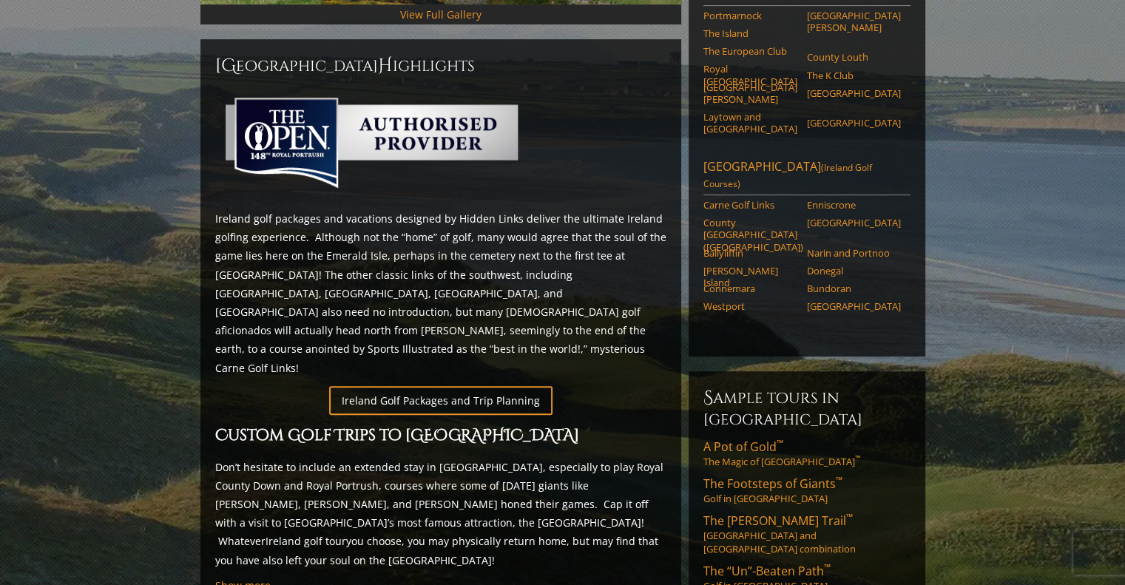
scroll to position [739, 0]
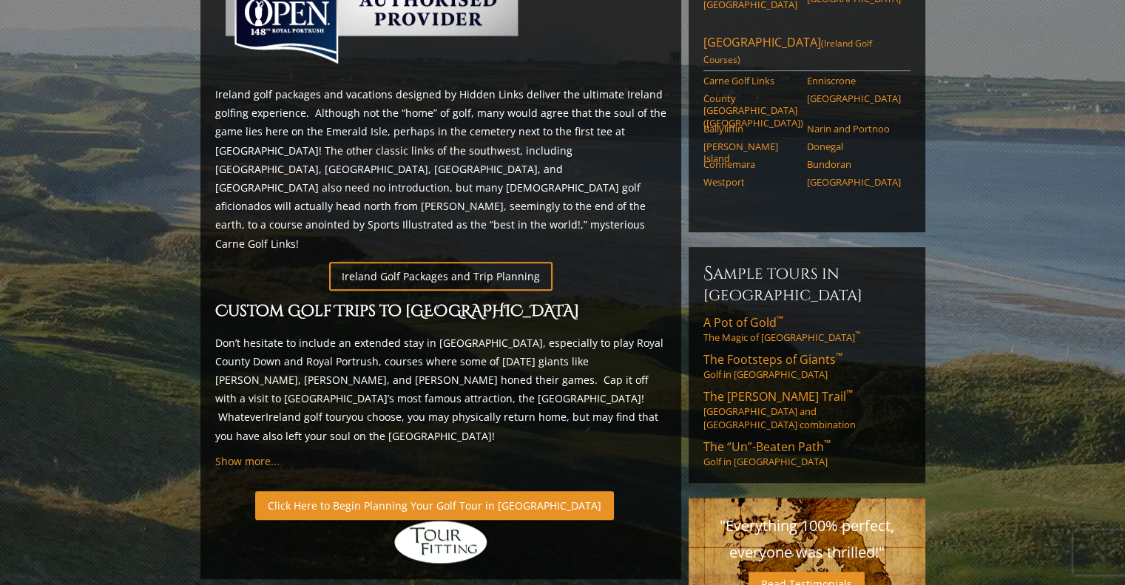
click at [491, 491] on link "Click Here to Begin Planning Your Golf Tour in [GEOGRAPHIC_DATA]" at bounding box center [434, 505] width 359 height 29
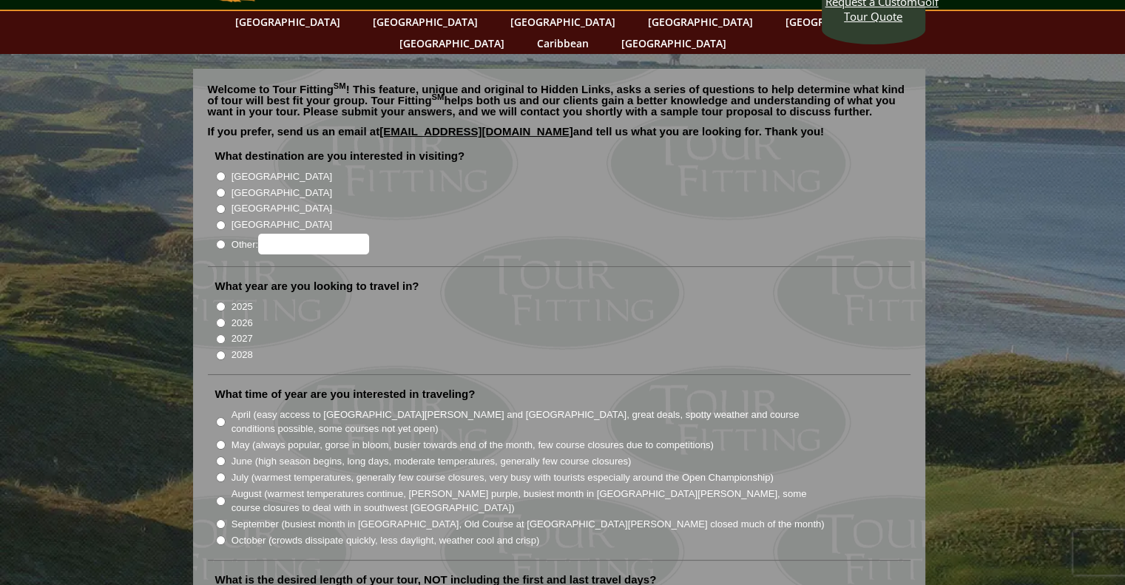
scroll to position [74, 0]
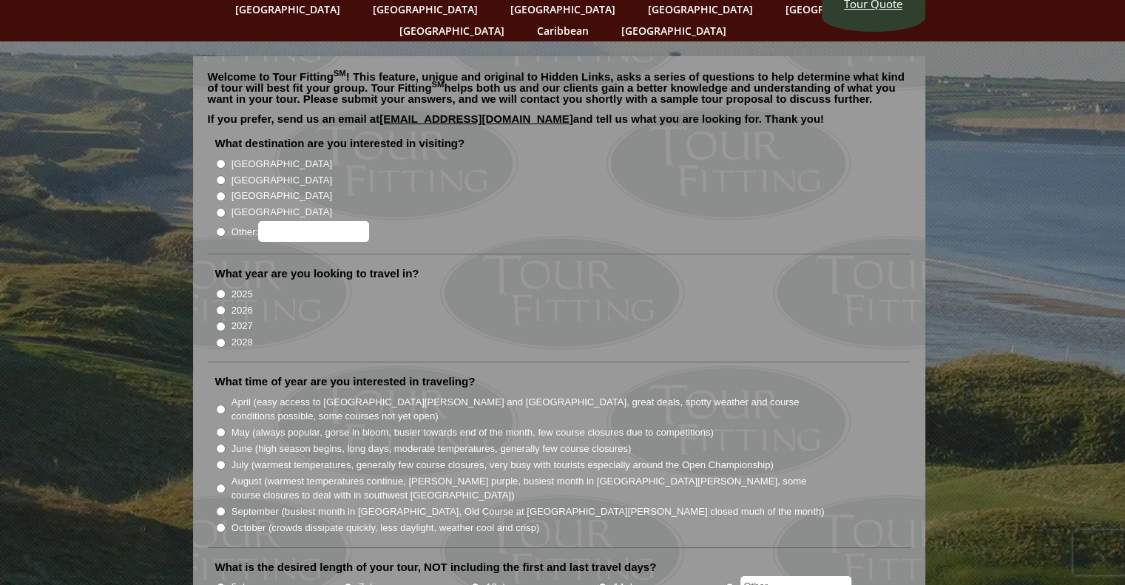
click at [253, 157] on label "[GEOGRAPHIC_DATA]" at bounding box center [281, 164] width 101 height 15
click at [226, 159] on input "[GEOGRAPHIC_DATA]" at bounding box center [221, 164] width 10 height 10
radio input "true"
click at [248, 303] on label "2026" at bounding box center [241, 310] width 21 height 15
click at [226, 305] on input "2026" at bounding box center [221, 310] width 10 height 10
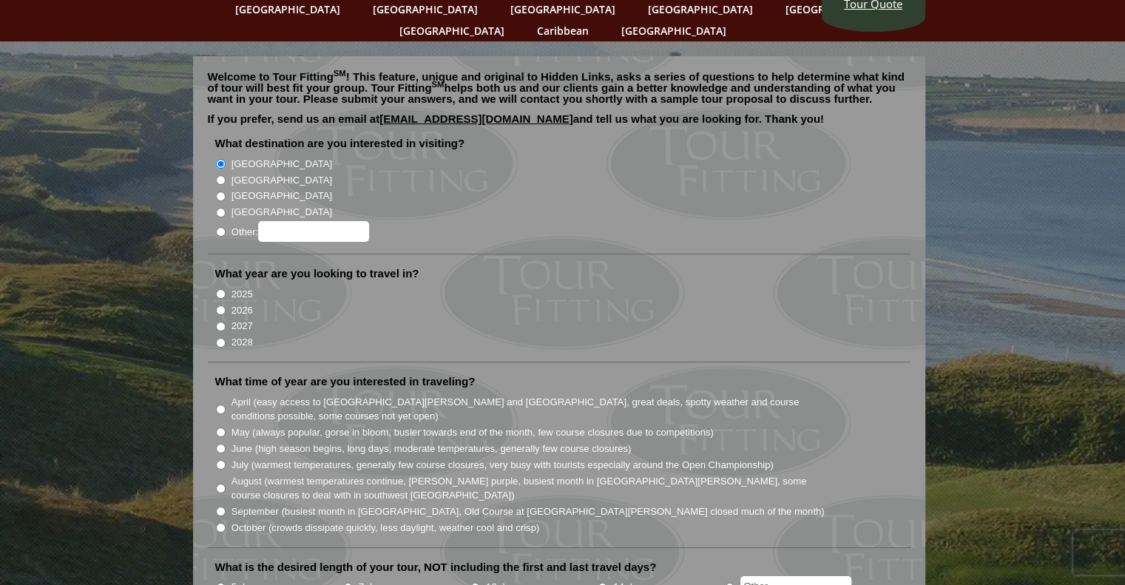
radio input "true"
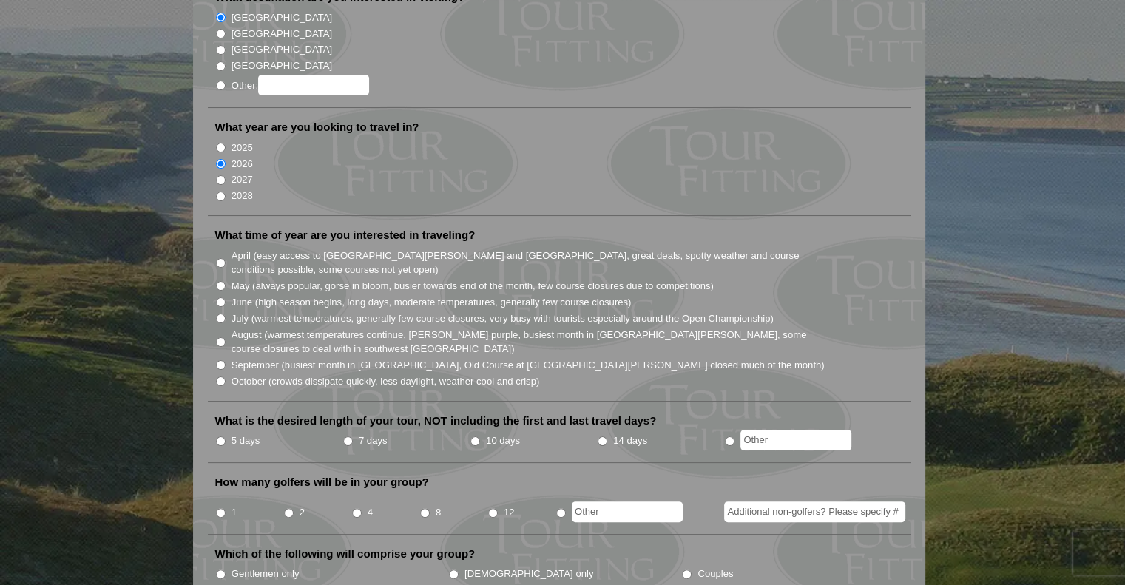
scroll to position [222, 0]
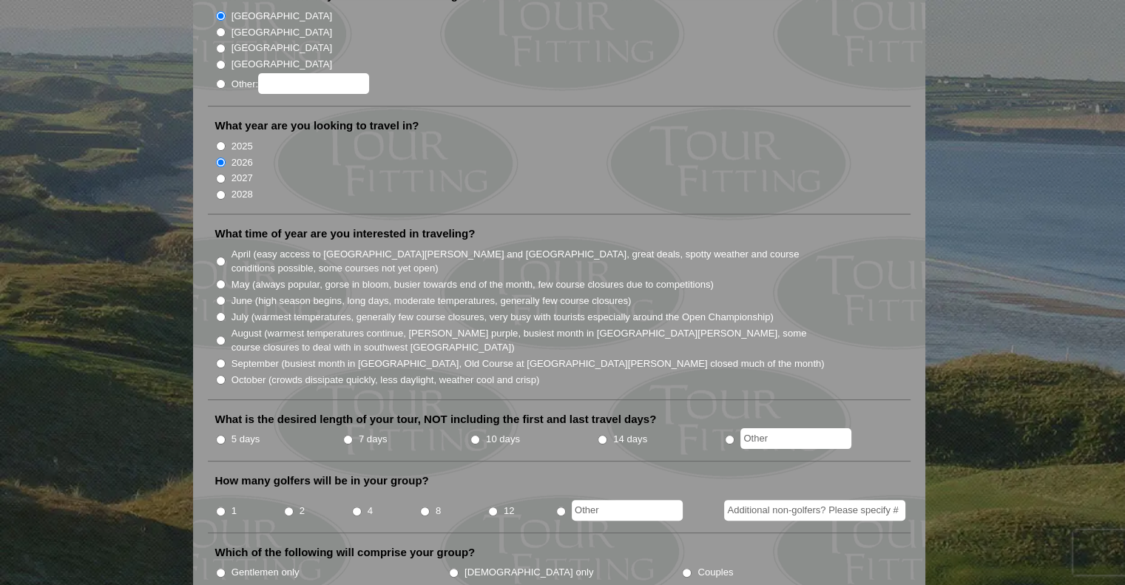
click at [262, 294] on label "June (high season begins, long days, moderate temperatures, generally few cours…" at bounding box center [431, 301] width 400 height 15
click at [226, 296] on input "June (high season begins, long days, moderate temperatures, generally few cours…" at bounding box center [221, 301] width 10 height 10
radio input "true"
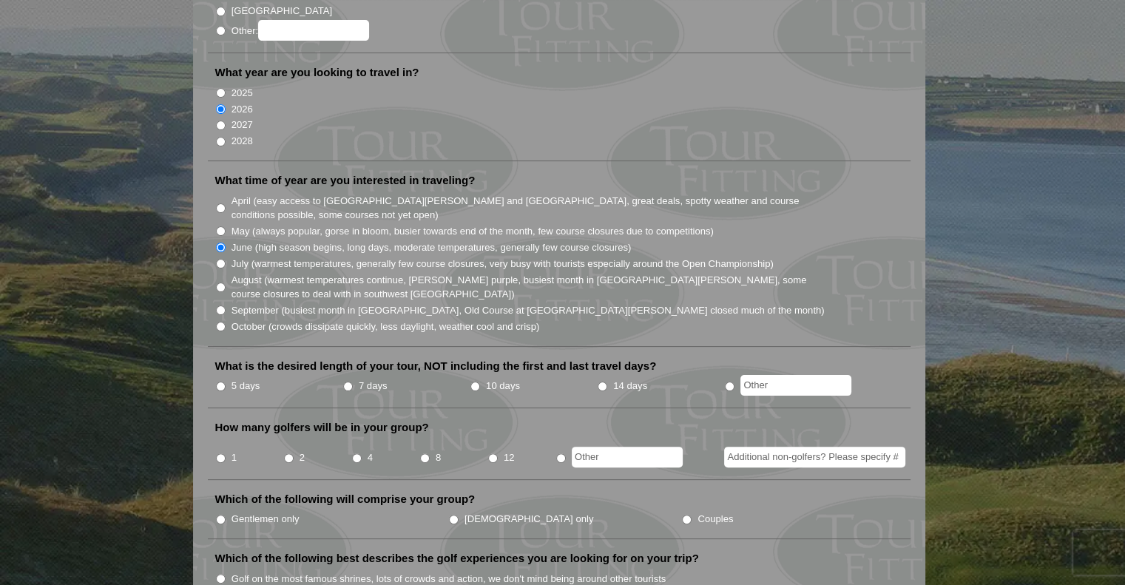
scroll to position [296, 0]
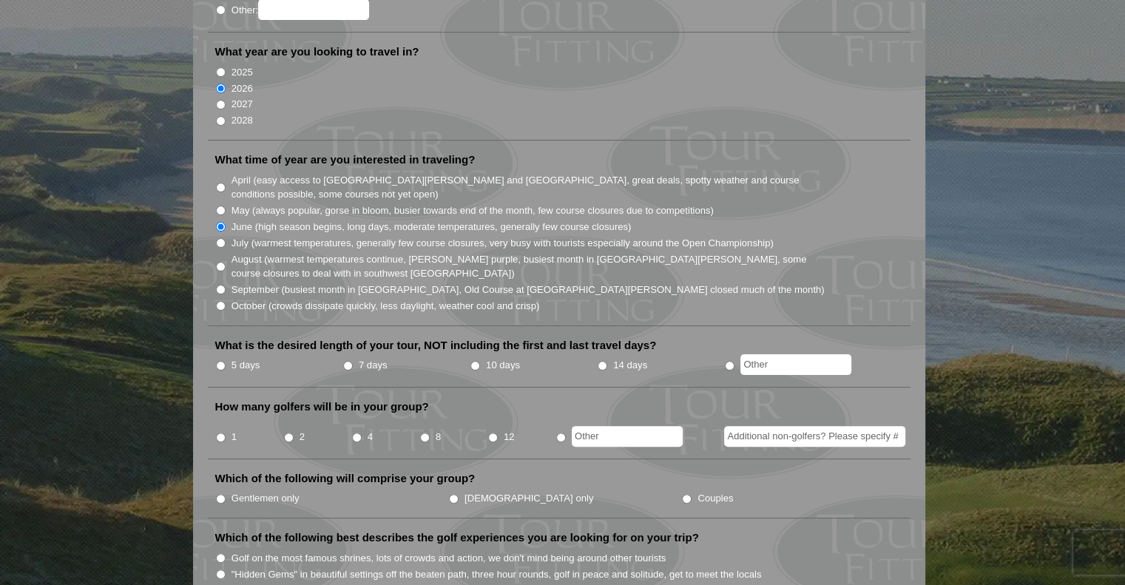
click at [242, 358] on label "5 days" at bounding box center [245, 365] width 29 height 15
click at [226, 361] on input "5 days" at bounding box center [221, 366] width 10 height 10
radio input "true"
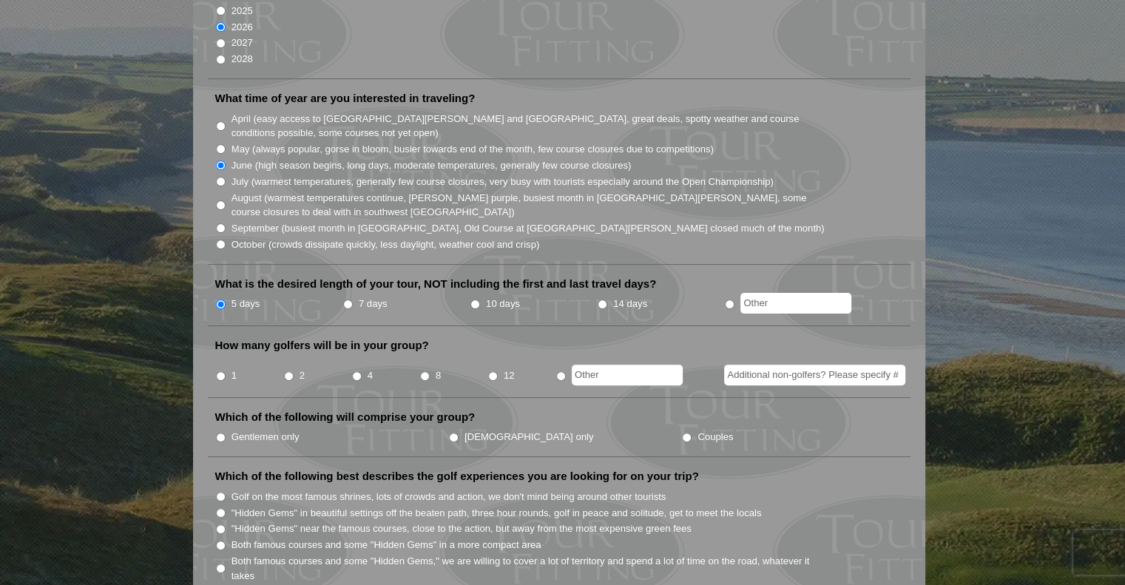
scroll to position [370, 0]
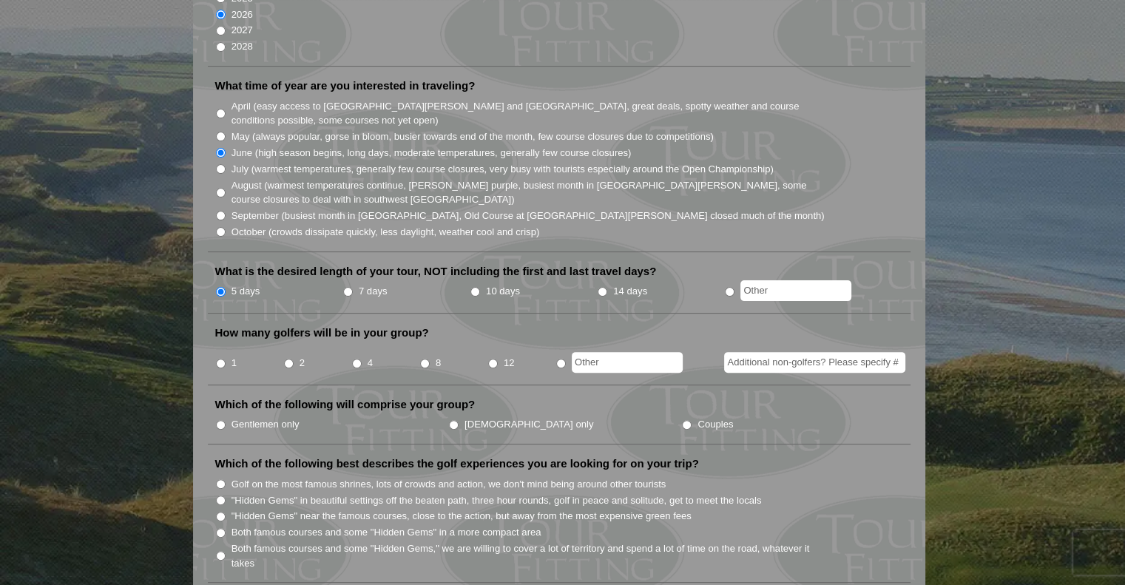
click at [369, 356] on label "4" at bounding box center [369, 363] width 5 height 15
click at [362, 359] on input "4" at bounding box center [357, 364] width 10 height 10
radio input "true"
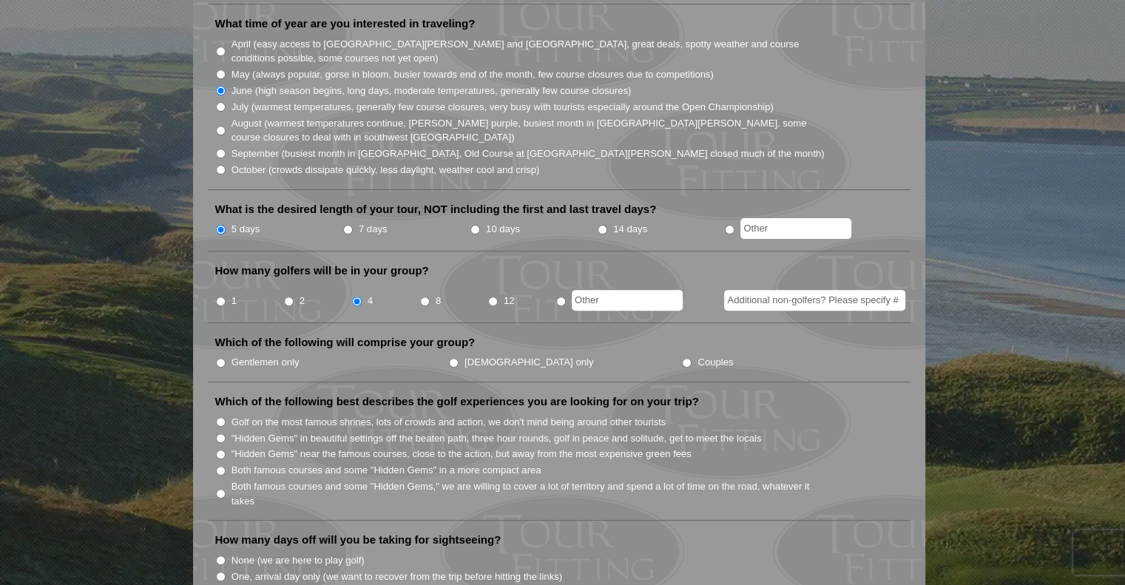
scroll to position [444, 0]
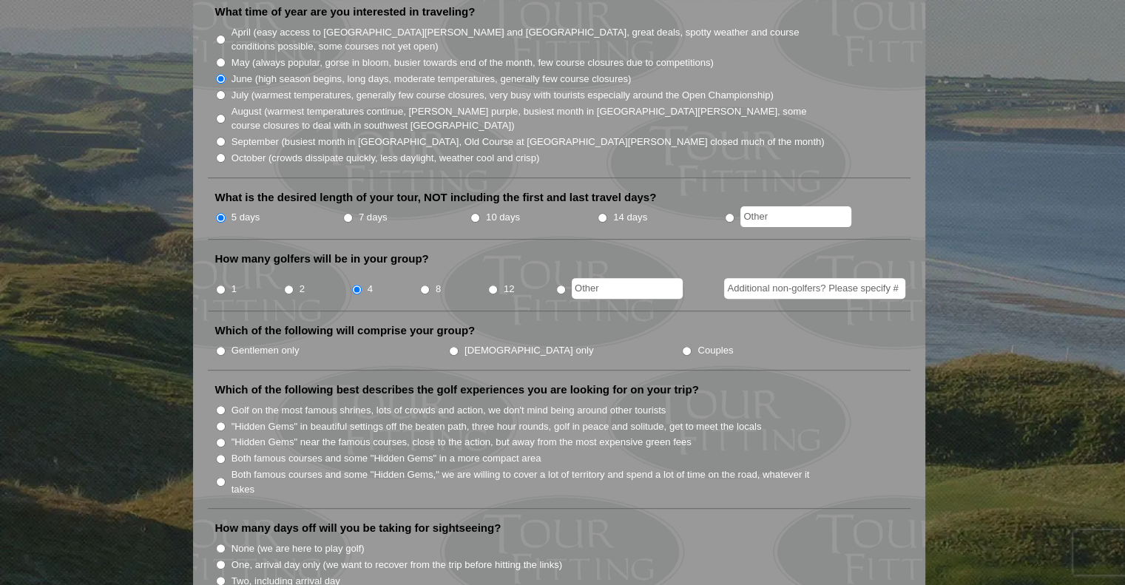
click at [274, 343] on label "Gentlemen only" at bounding box center [265, 350] width 68 height 15
click at [226, 346] on input "Gentlemen only" at bounding box center [221, 351] width 10 height 10
radio input "true"
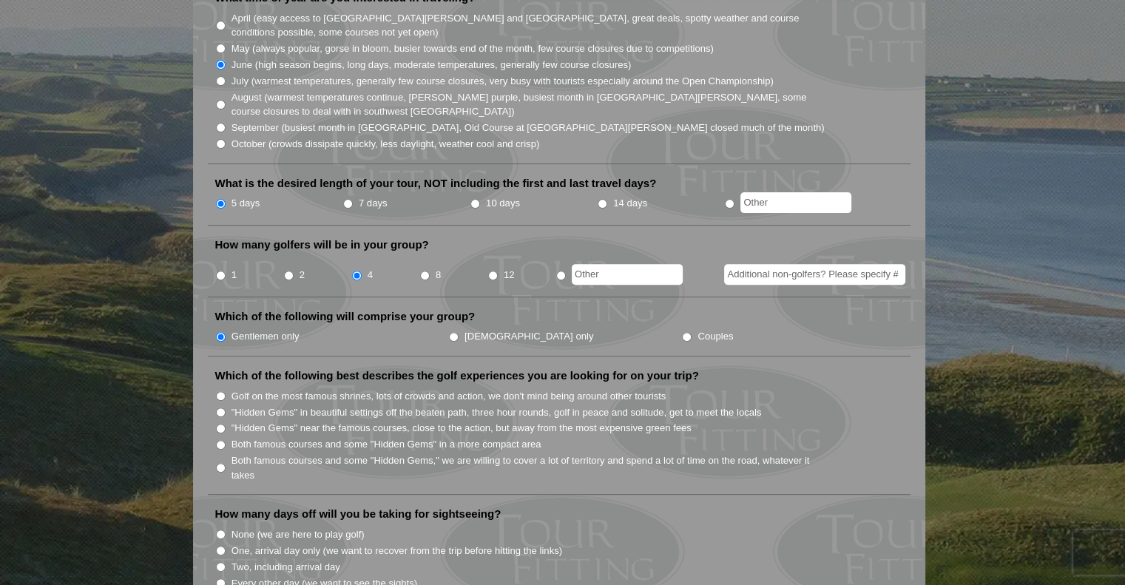
scroll to position [518, 0]
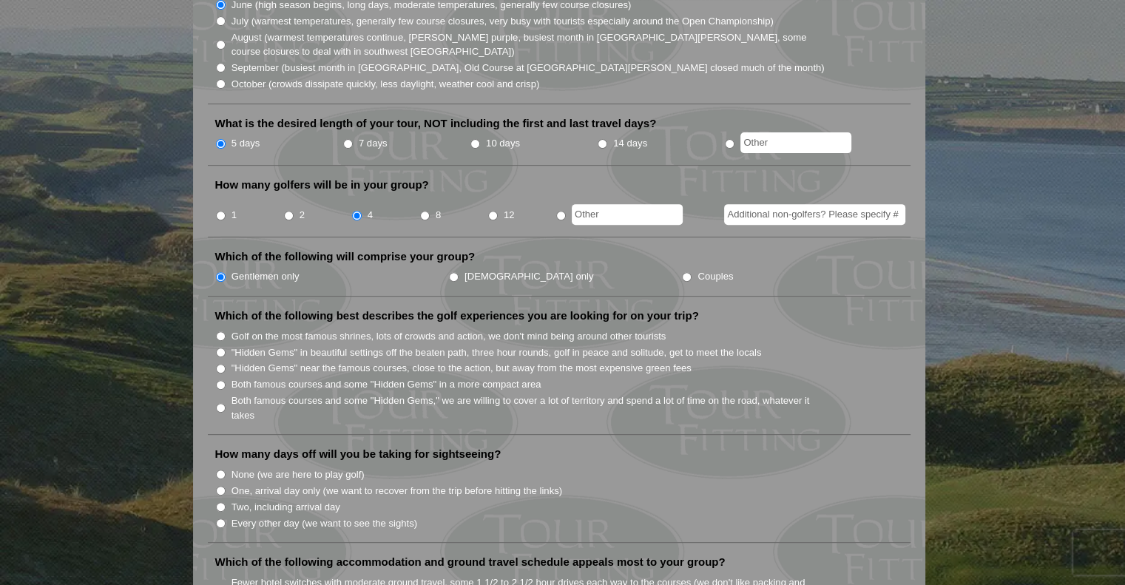
click at [358, 393] on label "Both famous courses and some "Hidden Gems," we are willing to cover a lot of te…" at bounding box center [528, 407] width 594 height 29
click at [226, 403] on input "Both famous courses and some "Hidden Gems," we are willing to cover a lot of te…" at bounding box center [221, 408] width 10 height 10
radio input "true"
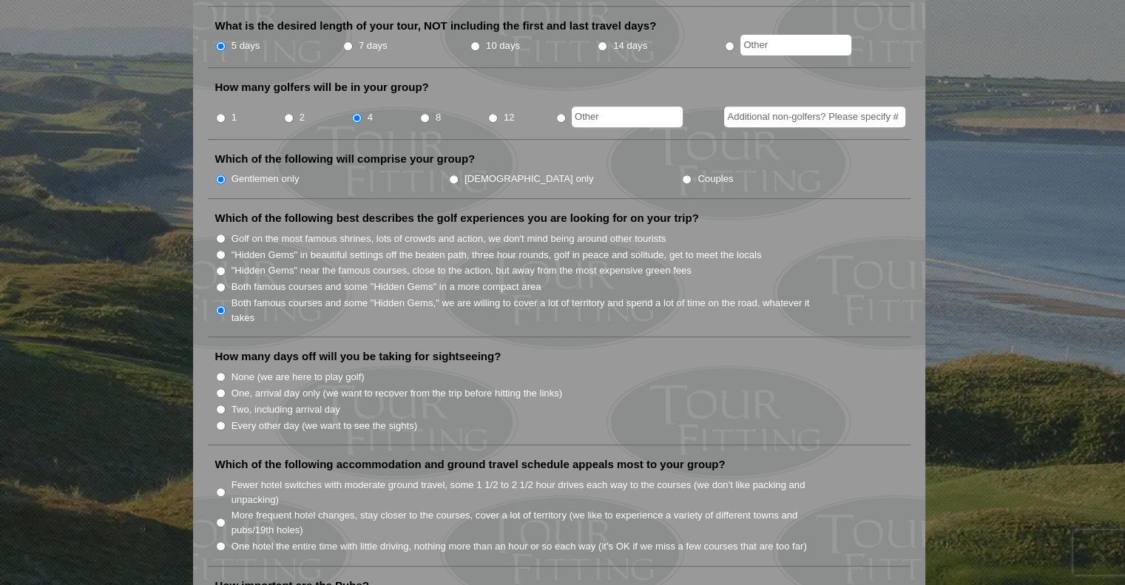
scroll to position [665, 0]
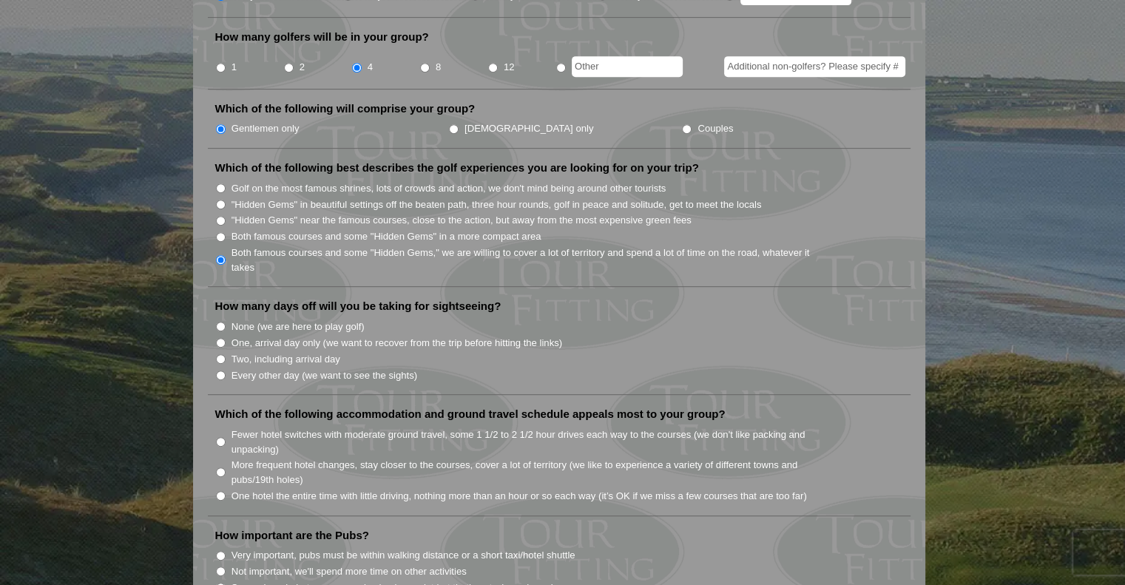
click at [330, 319] on label "None (we are here to play golf)" at bounding box center [297, 326] width 133 height 15
click at [226, 322] on input "None (we are here to play golf)" at bounding box center [221, 327] width 10 height 10
radio input "true"
click at [509, 336] on label "One, arrival day only (we want to recover from the trip before hitting the link…" at bounding box center [396, 343] width 331 height 15
click at [226, 338] on input "One, arrival day only (we want to recover from the trip before hitting the link…" at bounding box center [221, 343] width 10 height 10
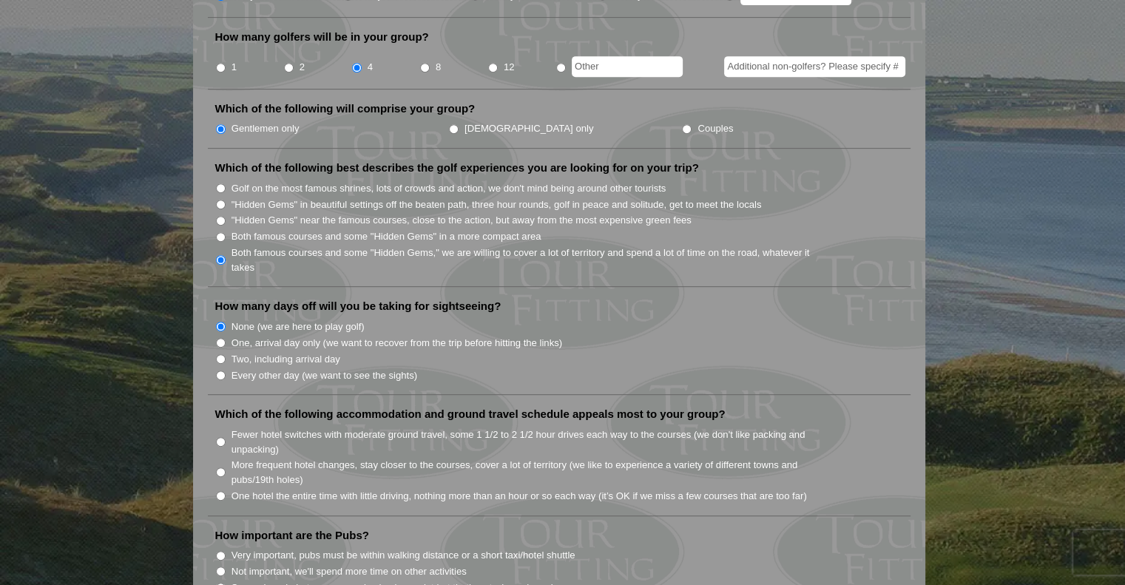
radio input "true"
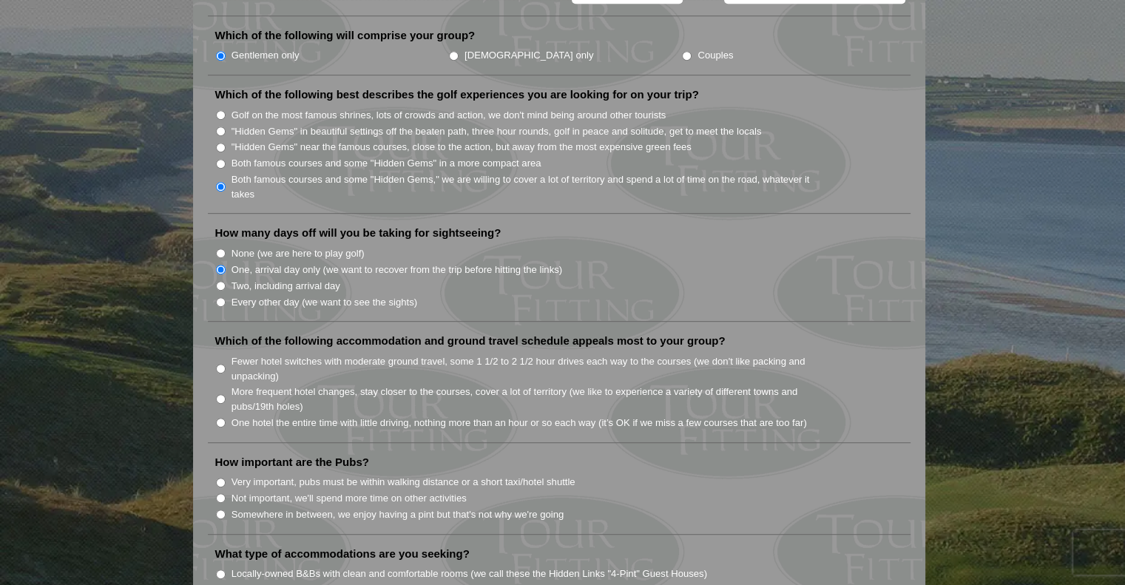
scroll to position [813, 0]
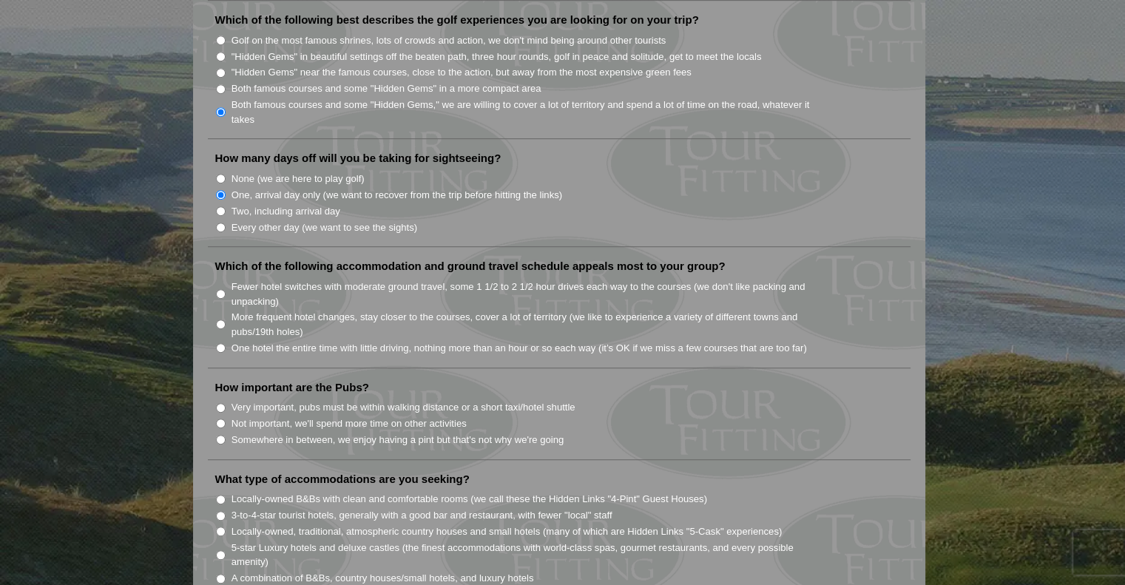
click at [300, 310] on label "More frequent hotel changes, stay closer to the courses, cover a lot of territo…" at bounding box center [528, 324] width 594 height 29
click at [226, 319] on input "More frequent hotel changes, stay closer to the courses, cover a lot of territo…" at bounding box center [221, 324] width 10 height 10
radio input "true"
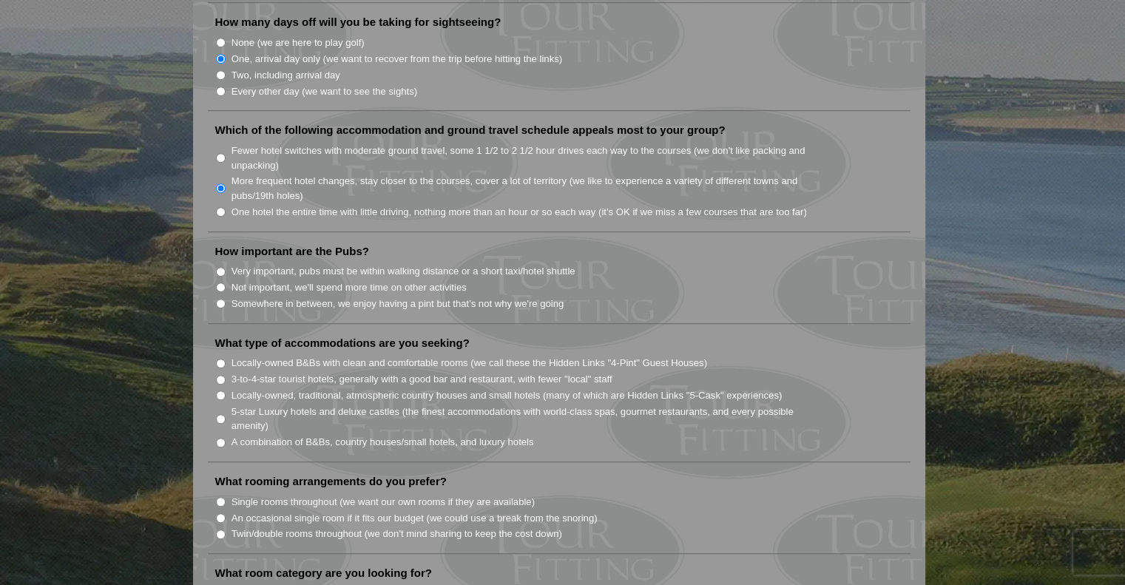
scroll to position [961, 0]
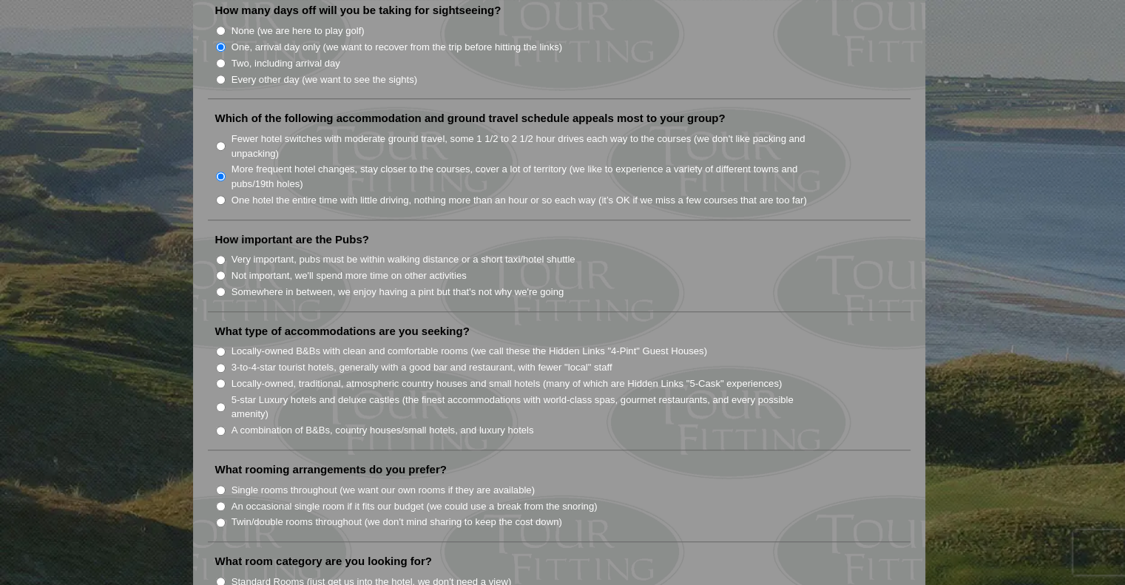
click at [314, 285] on label "Somewhere in between, we enjoy having a pint but that's not why we're going" at bounding box center [397, 292] width 333 height 15
click at [226, 287] on input "Somewhere in between, we enjoy having a pint but that's not why we're going" at bounding box center [221, 292] width 10 height 10
radio input "true"
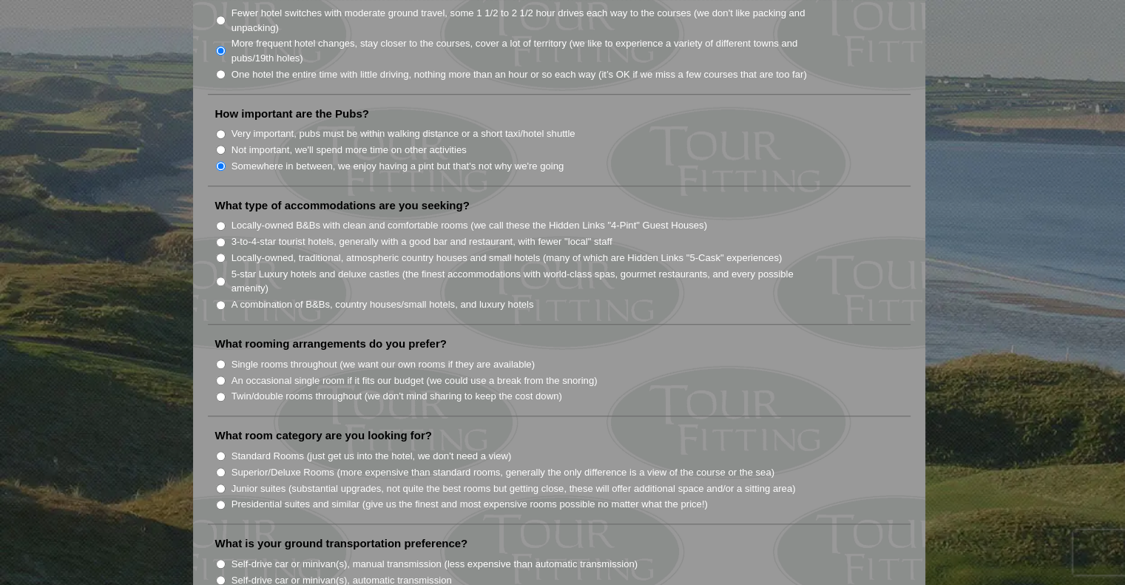
scroll to position [1109, 0]
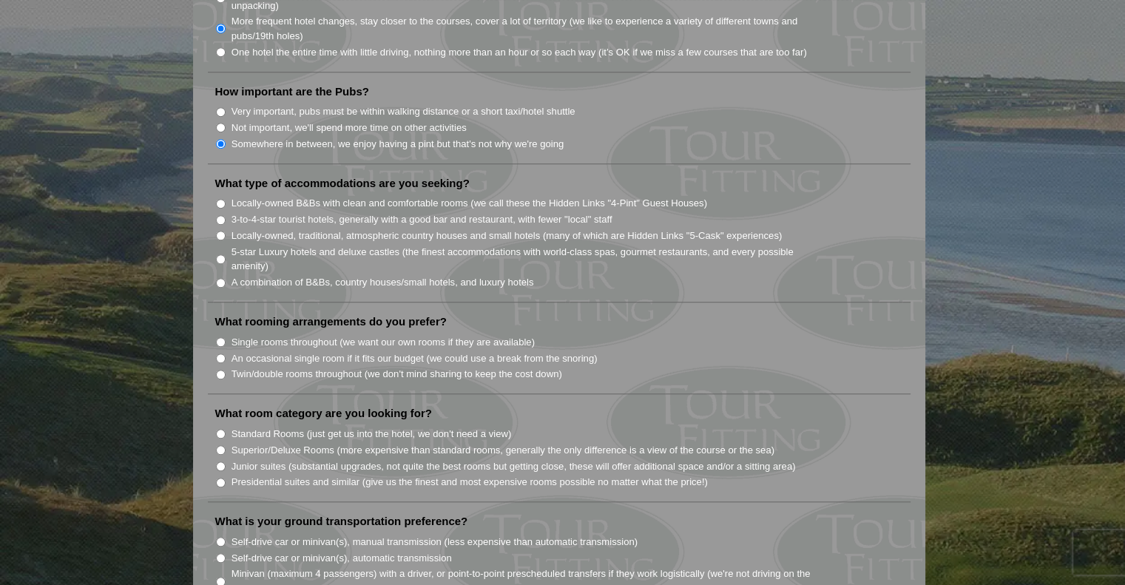
click at [311, 275] on label "A combination of B&Bs, country houses/small hotels, and luxury hotels" at bounding box center [382, 282] width 302 height 15
click at [226, 278] on input "A combination of B&Bs, country houses/small hotels, and luxury hotels" at bounding box center [221, 283] width 10 height 10
radio input "true"
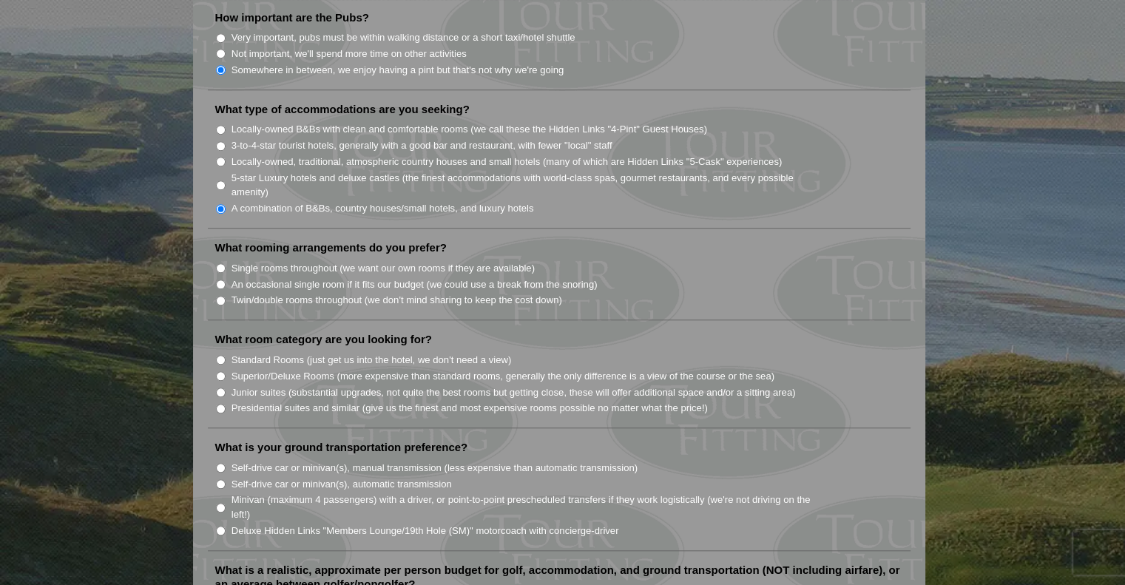
click at [312, 293] on label "Twin/double rooms throughout (we don't mind sharing to keep the cost down)" at bounding box center [396, 300] width 331 height 15
click at [226, 296] on input "Twin/double rooms throughout (we don't mind sharing to keep the cost down)" at bounding box center [221, 301] width 10 height 10
radio input "true"
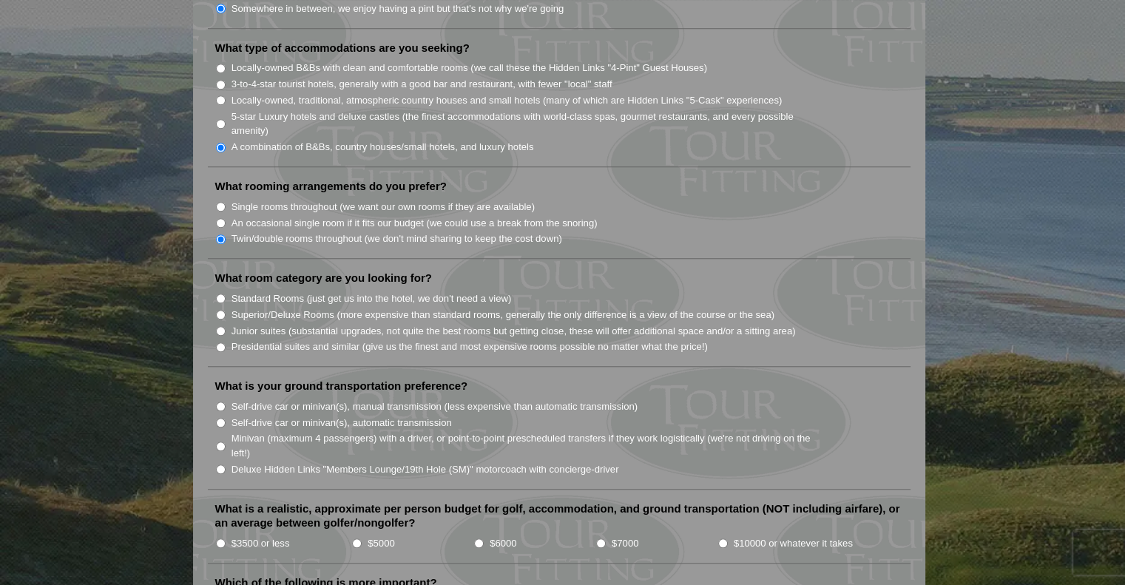
scroll to position [1257, 0]
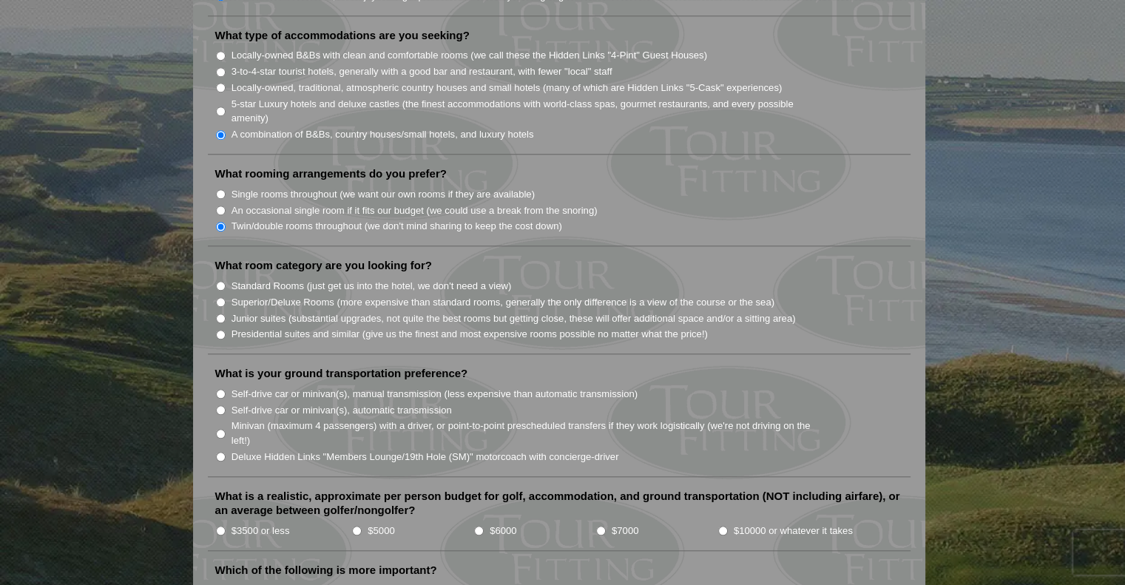
click at [315, 295] on label "Superior/Deluxe Rooms (more expensive than standard rooms, generally the only d…" at bounding box center [502, 302] width 543 height 15
click at [226, 297] on input "Superior/Deluxe Rooms (more expensive than standard rooms, generally the only d…" at bounding box center [221, 302] width 10 height 10
radio input "true"
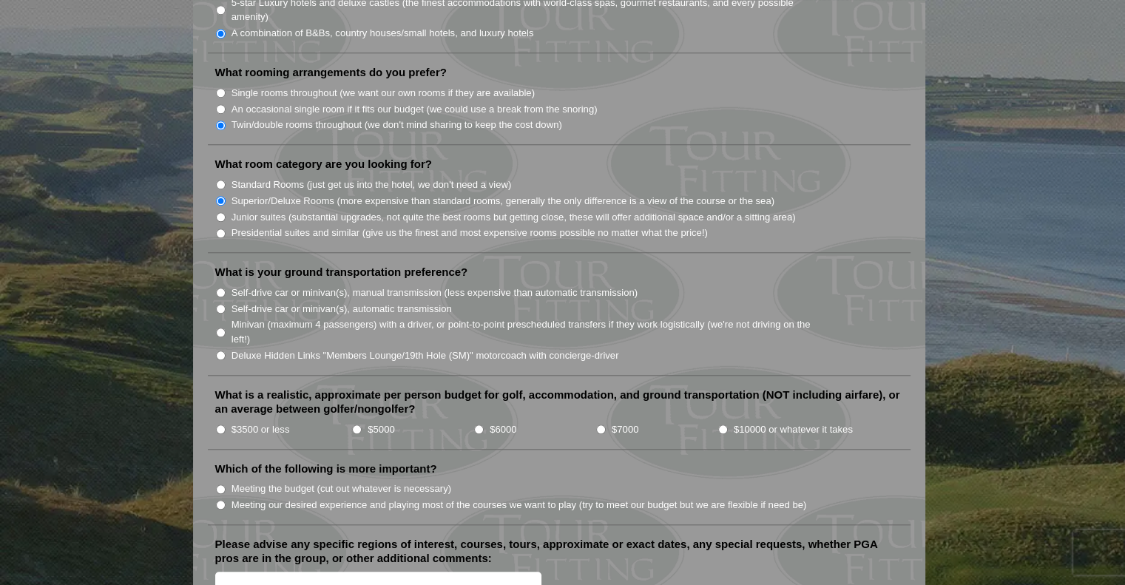
scroll to position [1405, 0]
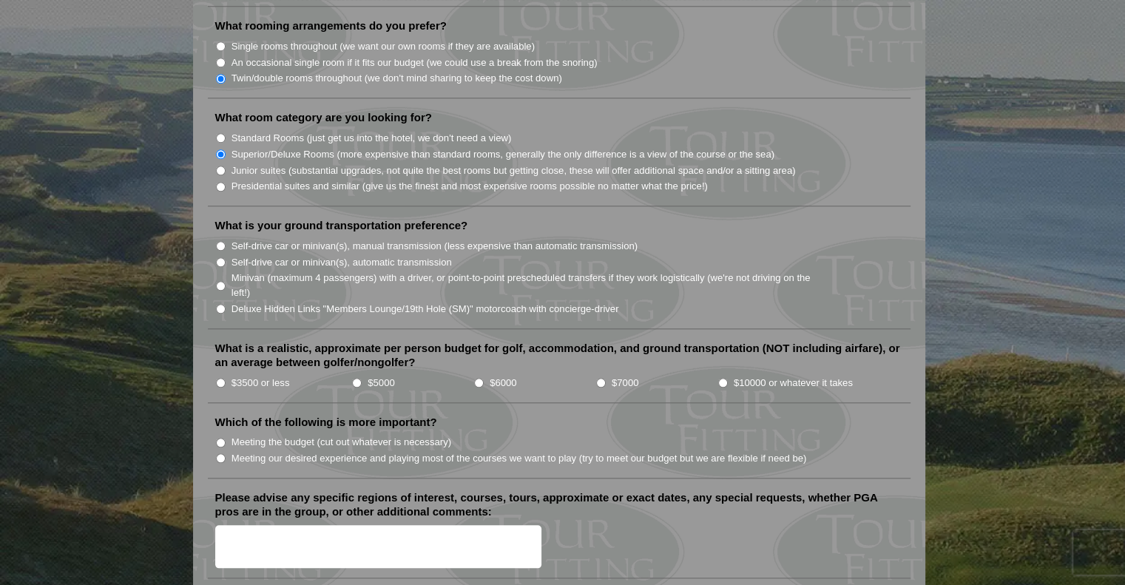
click at [314, 255] on label "Self-drive car or minivan(s), automatic transmission" at bounding box center [341, 262] width 220 height 15
click at [226, 257] on input "Self-drive car or minivan(s), automatic transmission" at bounding box center [221, 262] width 10 height 10
radio input "true"
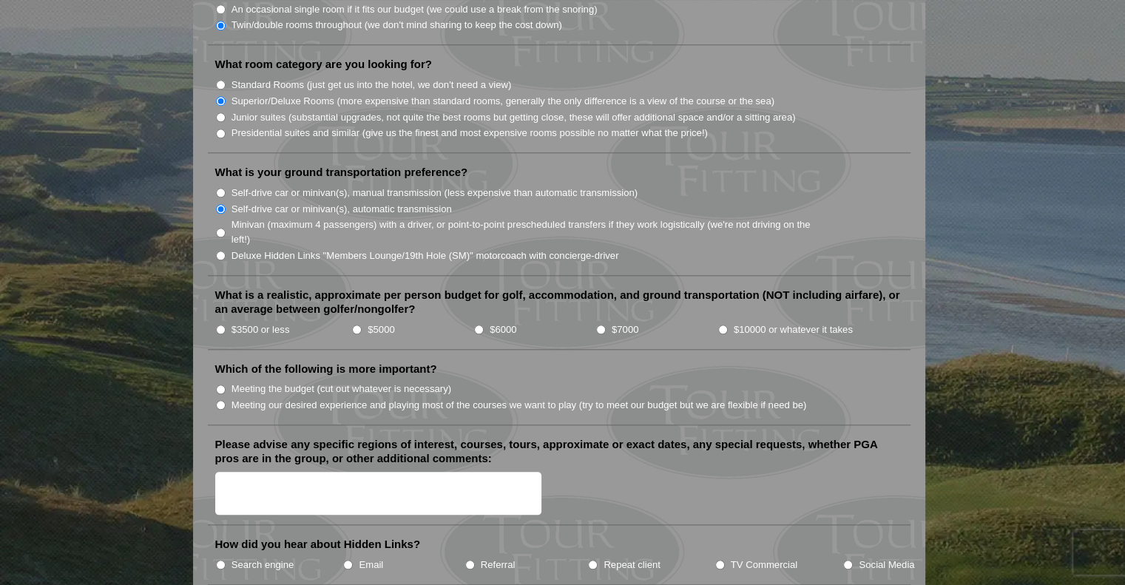
scroll to position [1479, 0]
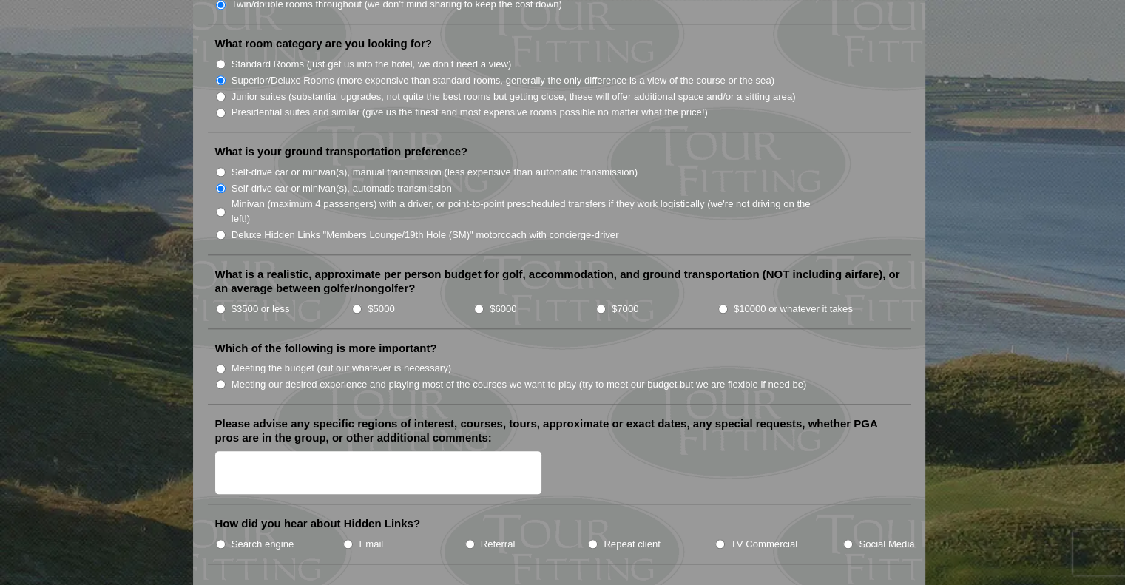
click at [768, 302] on label "$10000 or whatever it takes" at bounding box center [793, 309] width 119 height 15
click at [728, 304] on input "$10000 or whatever it takes" at bounding box center [723, 309] width 10 height 10
radio input "true"
click at [362, 377] on label "Meeting our desired experience and playing most of the courses we want to play …" at bounding box center [518, 384] width 575 height 15
click at [226, 379] on input "Meeting our desired experience and playing most of the courses we want to play …" at bounding box center [221, 384] width 10 height 10
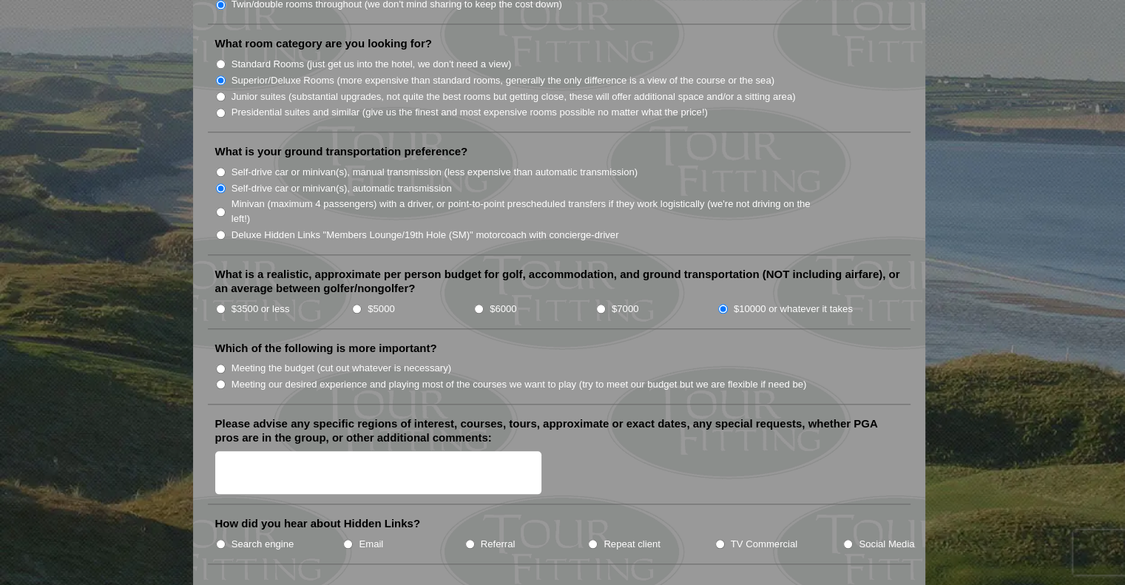
radio input "true"
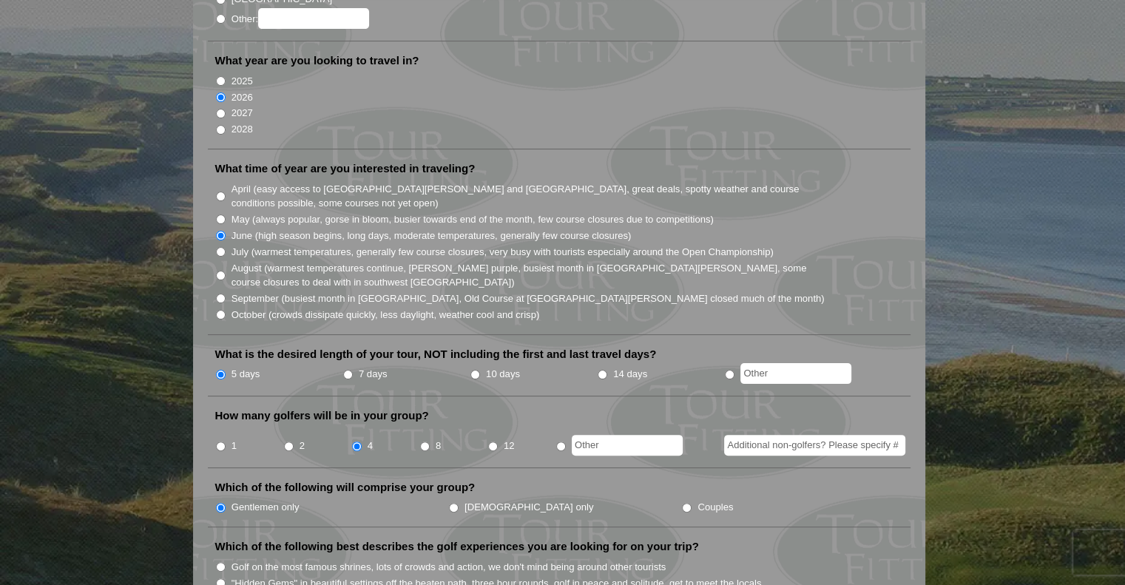
scroll to position [0, 0]
